Goal: Task Accomplishment & Management: Manage account settings

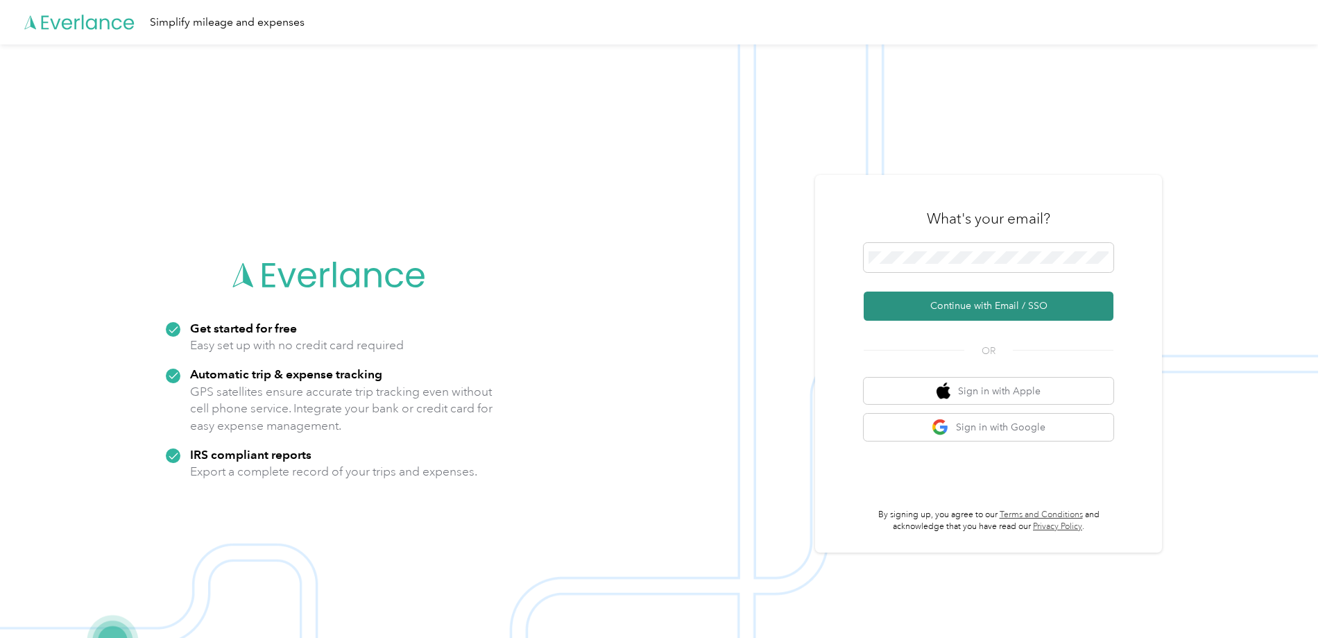
click at [991, 314] on button "Continue with Email / SSO" at bounding box center [989, 305] width 250 height 29
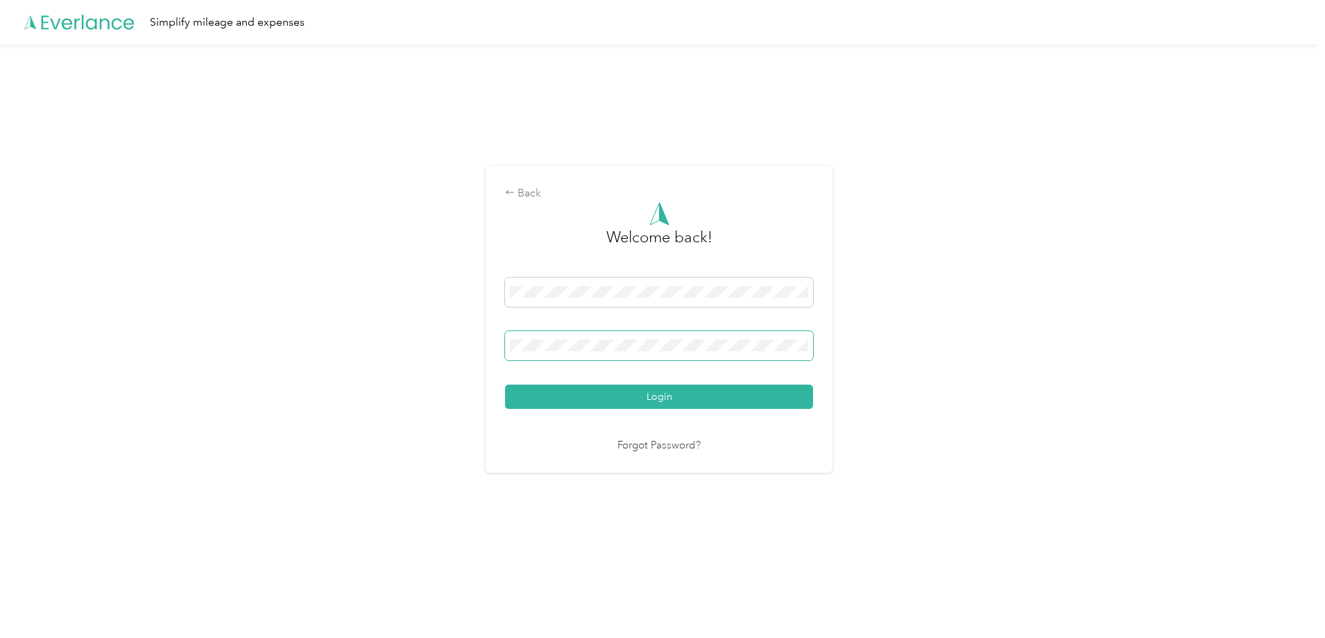
click at [536, 336] on span at bounding box center [659, 345] width 308 height 29
click at [541, 357] on span at bounding box center [659, 345] width 308 height 29
click at [613, 409] on div "Welcome back! Login Forgot Password?" at bounding box center [659, 328] width 308 height 252
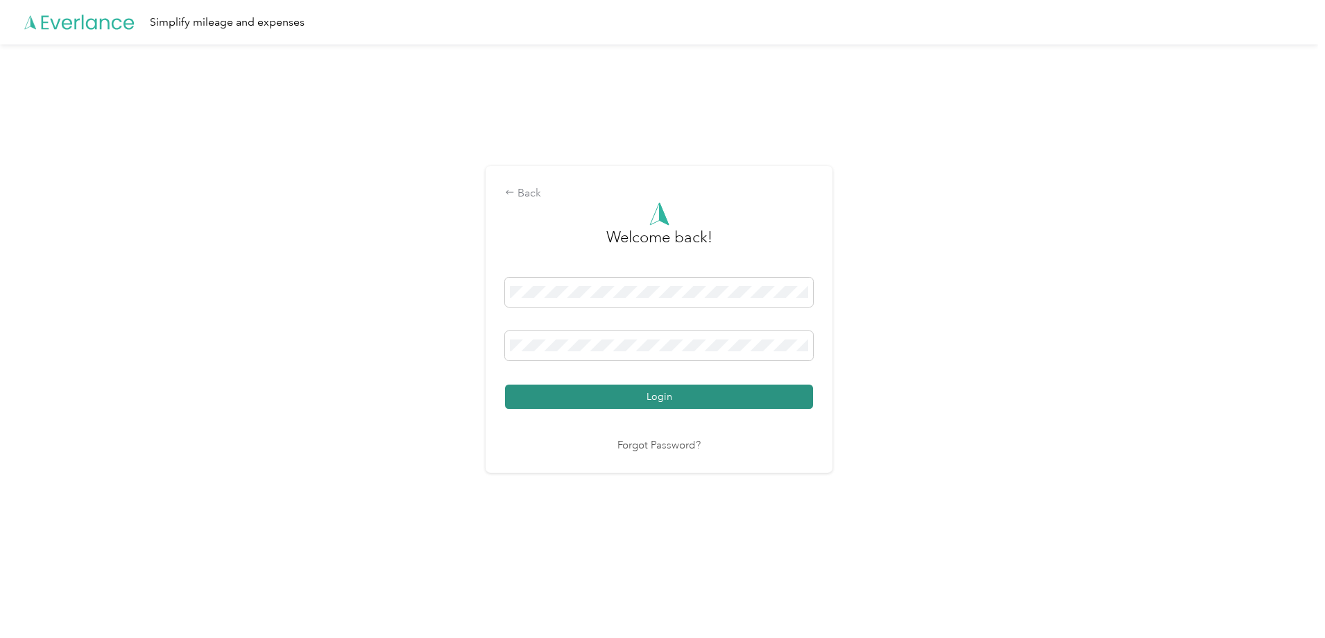
click at [611, 400] on button "Login" at bounding box center [659, 396] width 308 height 24
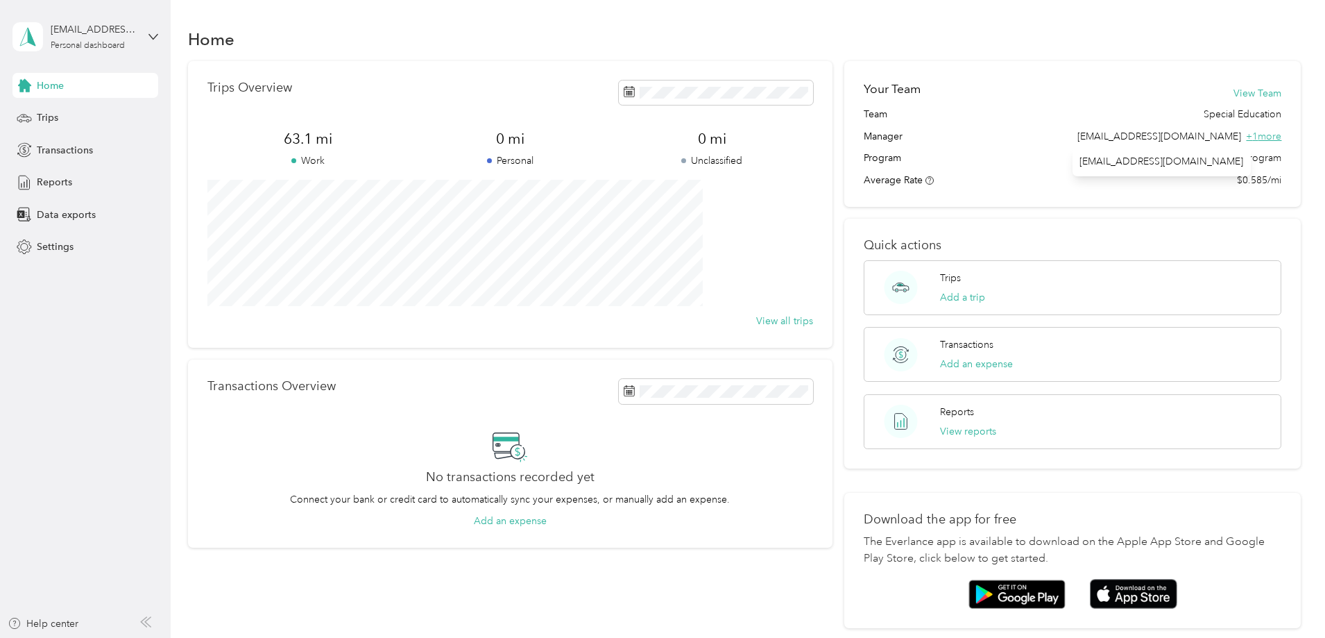
click at [1246, 133] on span "+ 1 more" at bounding box center [1263, 136] width 35 height 12
click at [39, 145] on span "Transactions" at bounding box center [65, 150] width 56 height 15
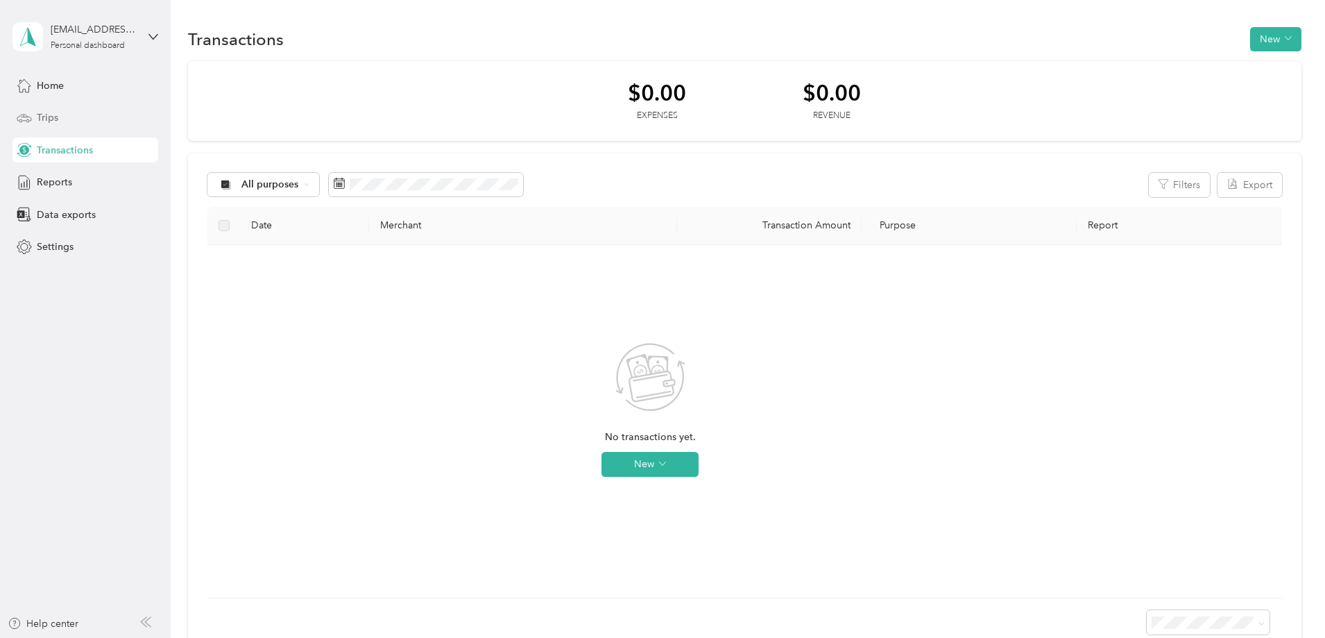
click at [70, 125] on div "Trips" at bounding box center [85, 117] width 146 height 25
